Goal: Find contact information: Find contact information

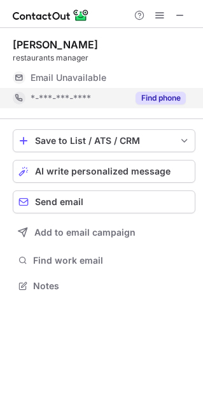
scroll to position [6, 6]
click at [160, 96] on button "Find phone" at bounding box center [161, 98] width 50 height 13
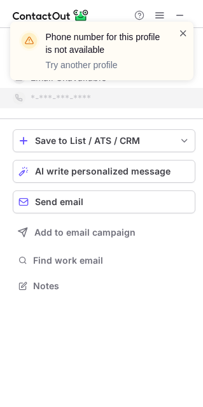
click at [184, 32] on span at bounding box center [183, 33] width 10 height 13
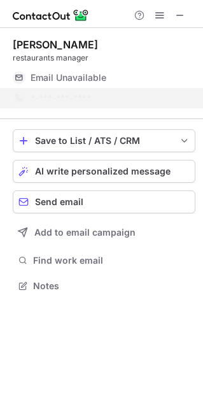
click at [183, 17] on div "Phone number for this profile is not available Try another profile" at bounding box center [102, 56] width 204 height 94
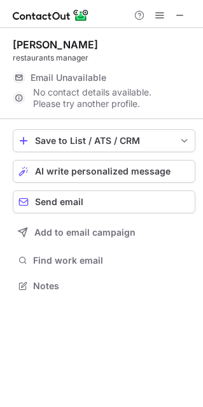
click at [175, 17] on div "Phone number for this profile is not available Try another profile" at bounding box center [102, 21] width 204 height 25
click at [177, 15] on span at bounding box center [180, 15] width 10 height 10
